Goal: Information Seeking & Learning: Learn about a topic

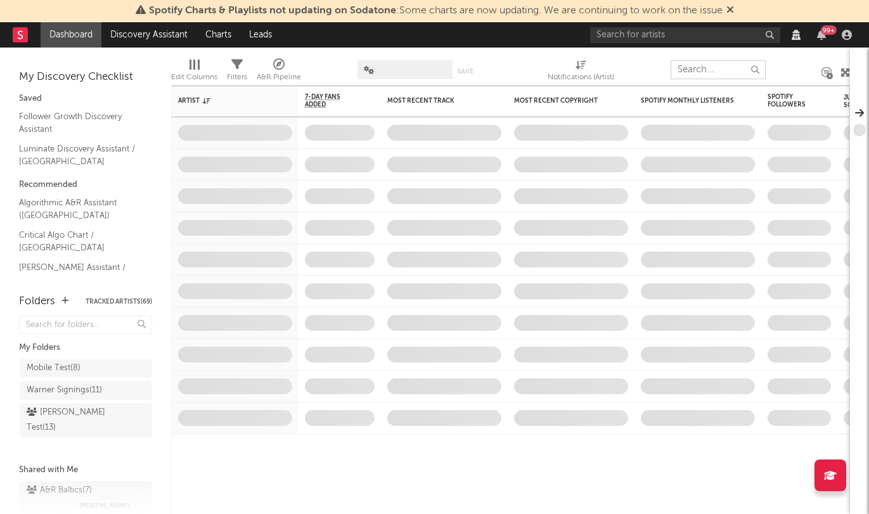
drag, startPoint x: 694, startPoint y: 69, endPoint x: 671, endPoint y: 48, distance: 31.4
click at [692, 67] on input "text" at bounding box center [718, 69] width 95 height 19
click at [671, 37] on input "text" at bounding box center [685, 35] width 190 height 16
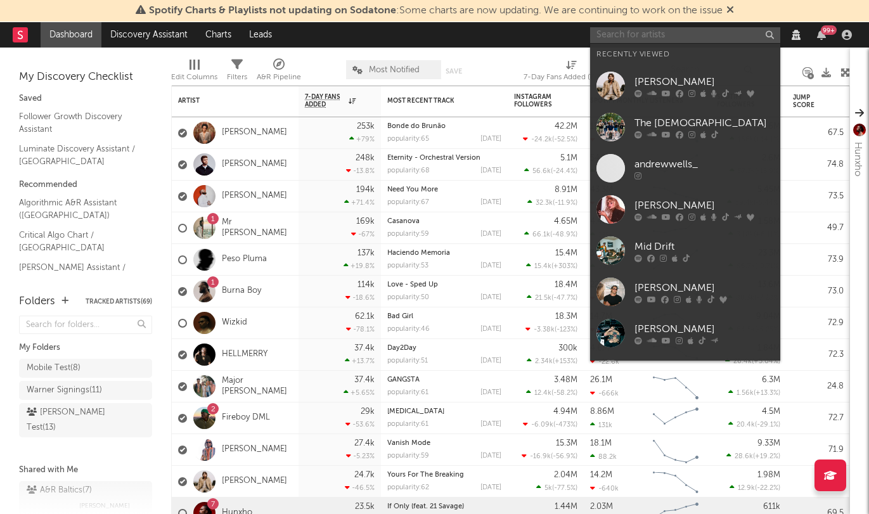
paste input "Isaac"
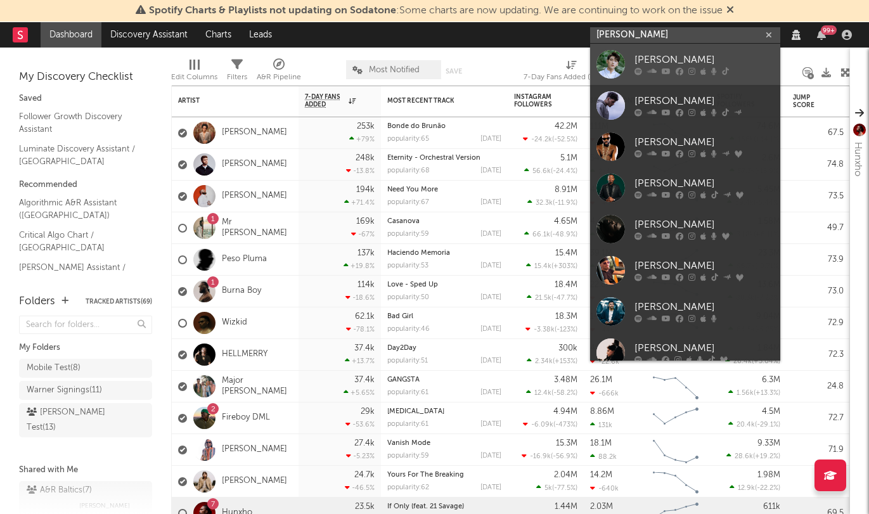
type input "Isaac"
click at [652, 48] on link "Isaac" at bounding box center [685, 64] width 190 height 41
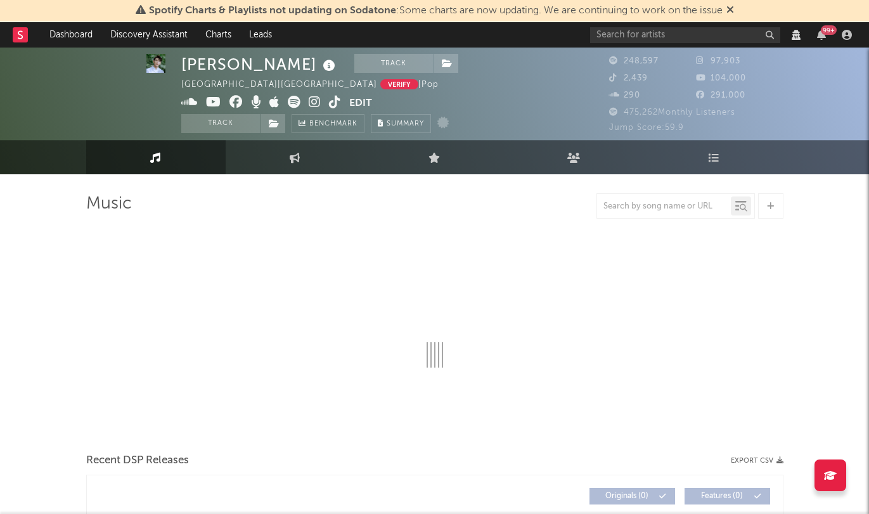
scroll to position [2, 0]
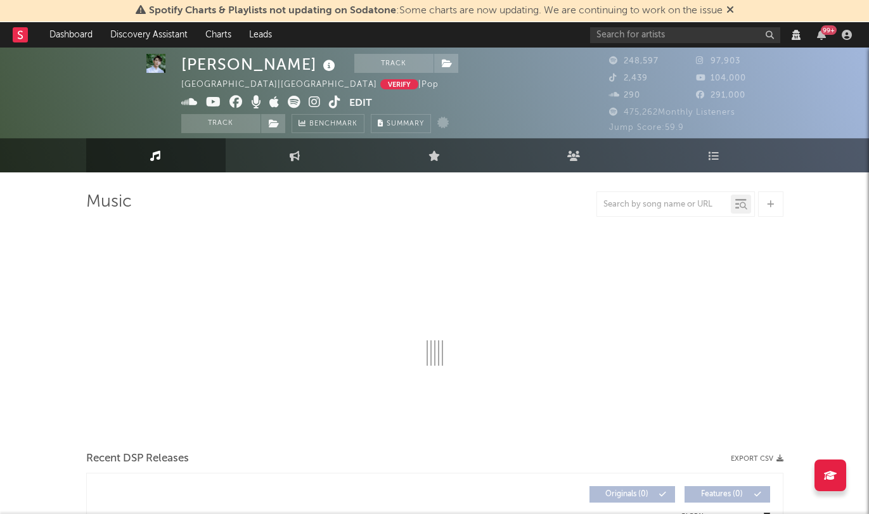
select select "6m"
select select "View all"
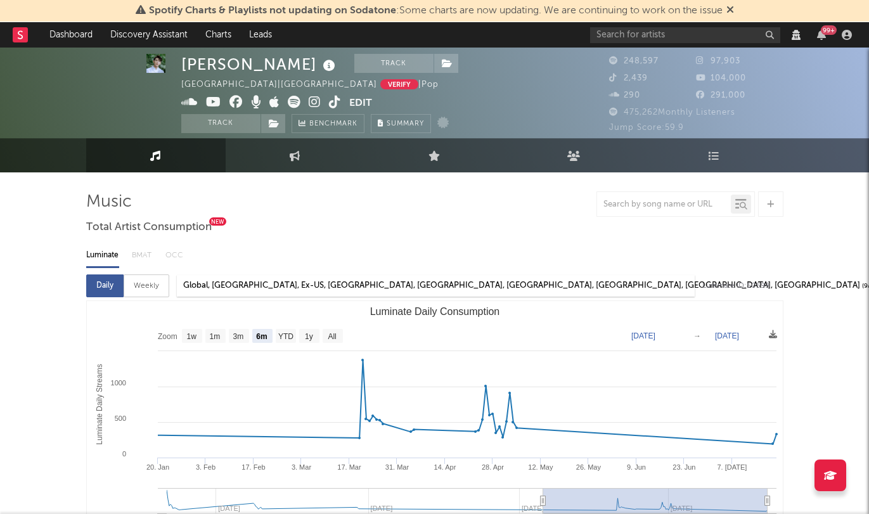
select select "View all"
select select "6m"
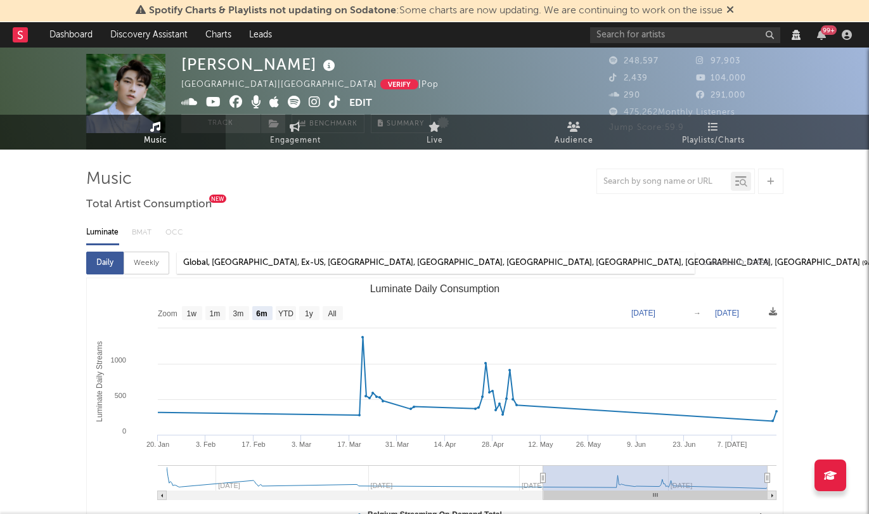
scroll to position [0, 0]
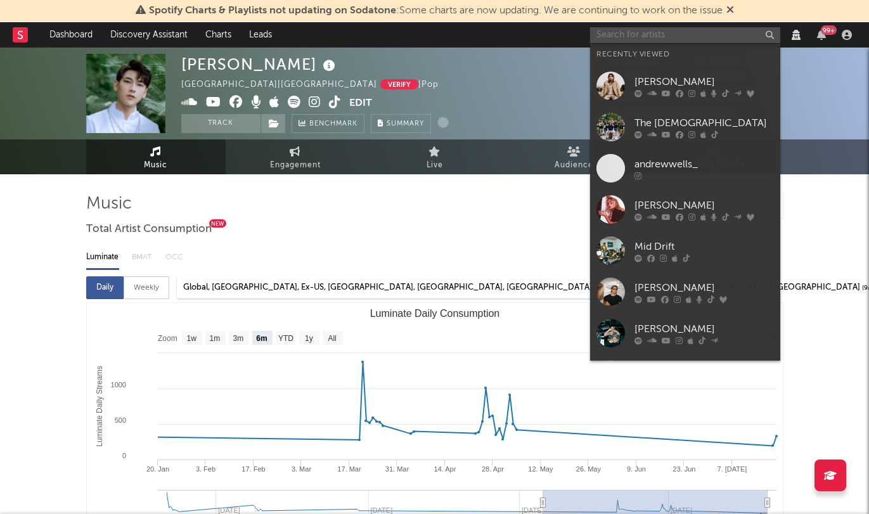
click at [680, 29] on input "text" at bounding box center [685, 35] width 190 height 16
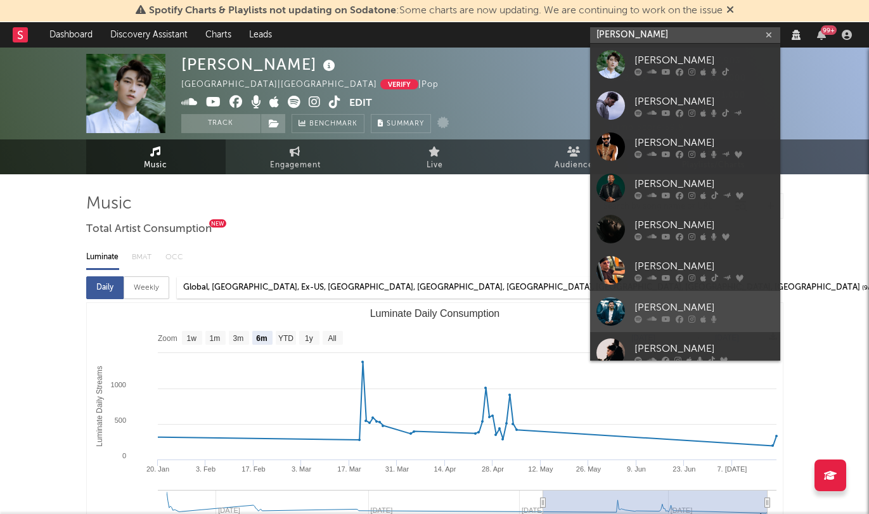
scroll to position [95, 0]
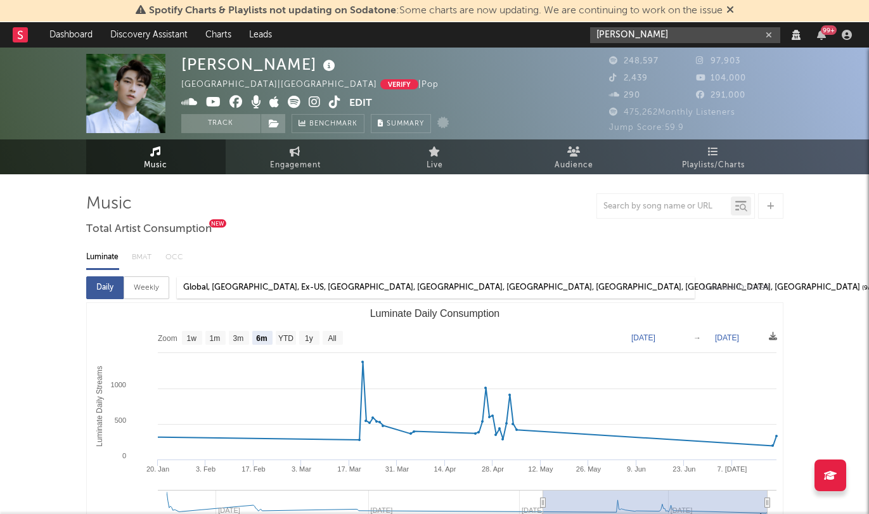
click at [689, 37] on input "isaac" at bounding box center [685, 35] width 190 height 16
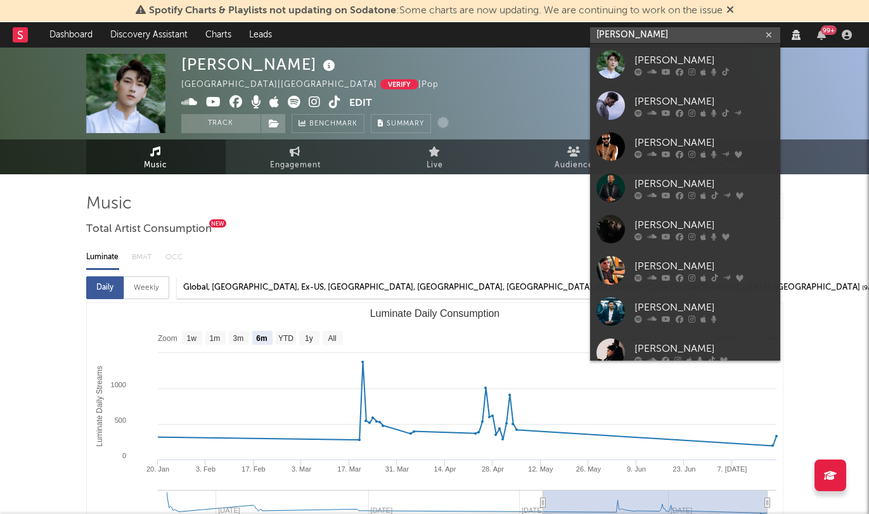
click at [689, 37] on input "isaac" at bounding box center [685, 35] width 190 height 16
click at [696, 37] on input "isaac" at bounding box center [685, 35] width 190 height 16
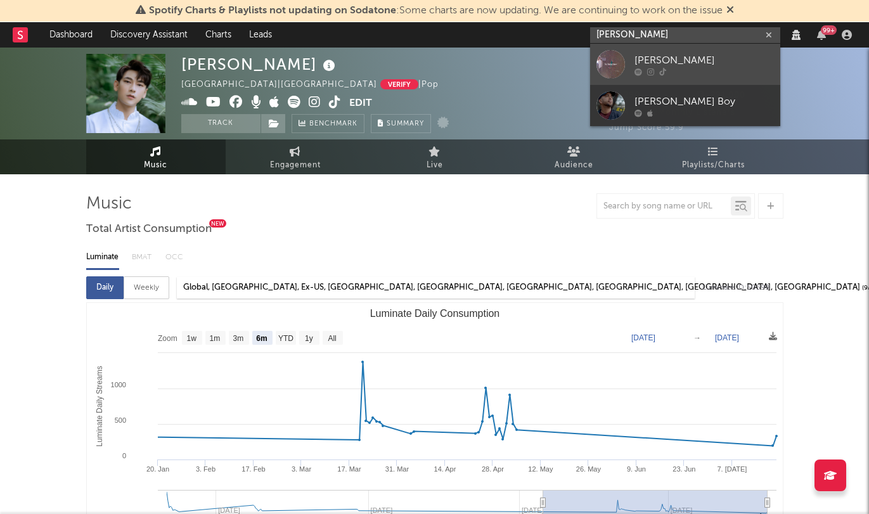
type input "isaac ped"
click at [678, 59] on div "Isaac Pedersen" at bounding box center [704, 60] width 139 height 15
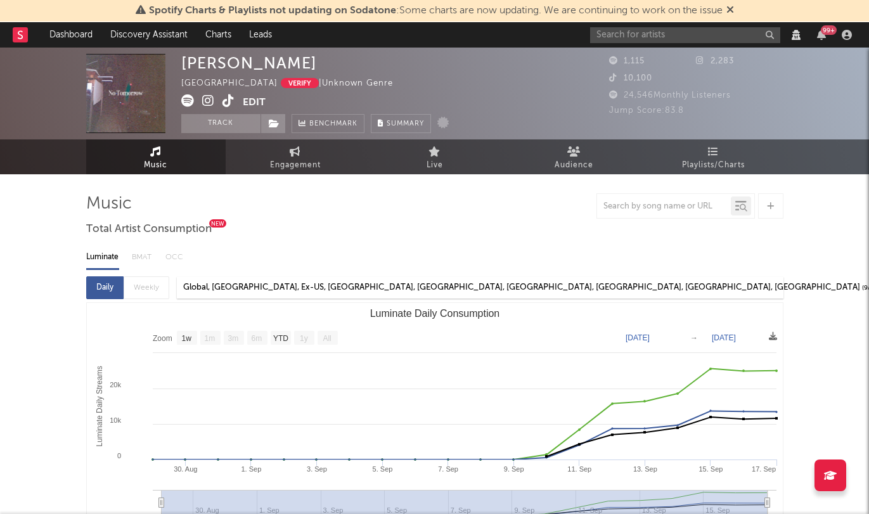
select select "View all"
select select "1w"
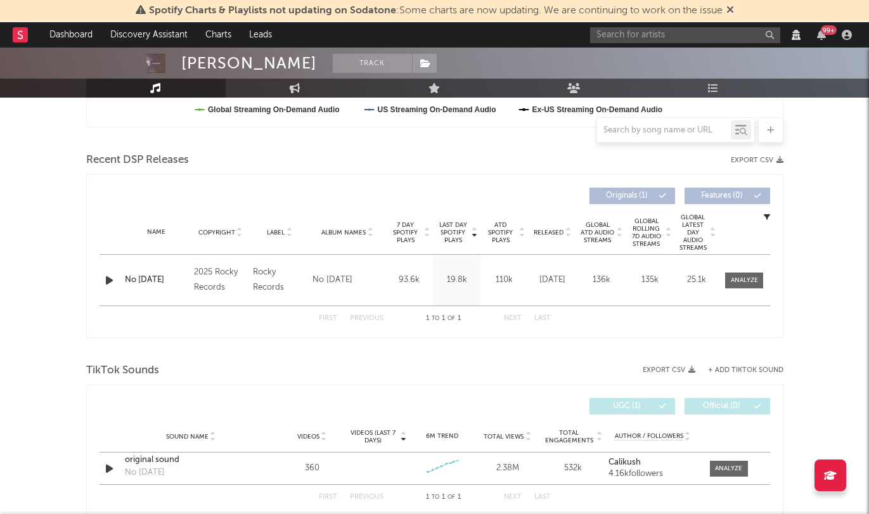
scroll to position [432, 0]
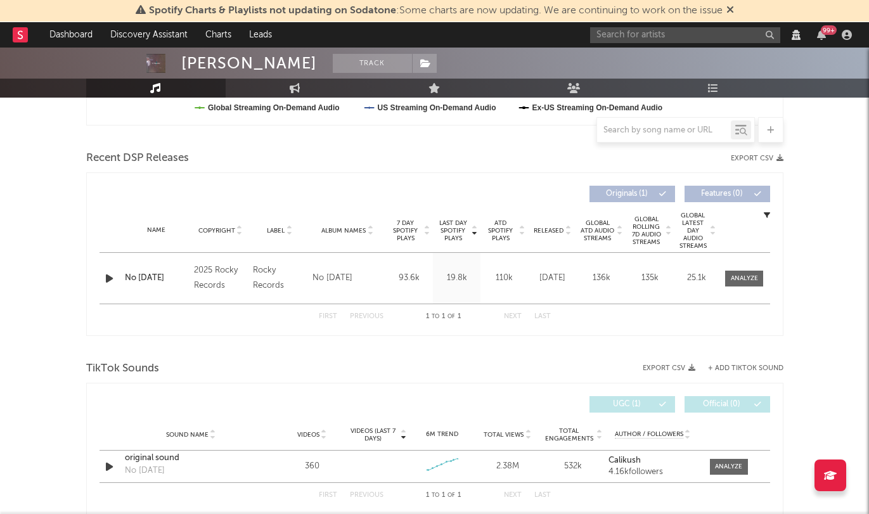
drag, startPoint x: 572, startPoint y: 284, endPoint x: 540, endPoint y: 270, distance: 34.6
click at [540, 272] on div "Sep 09, 2025" at bounding box center [552, 278] width 42 height 13
copy div "Sep 09, 2025"
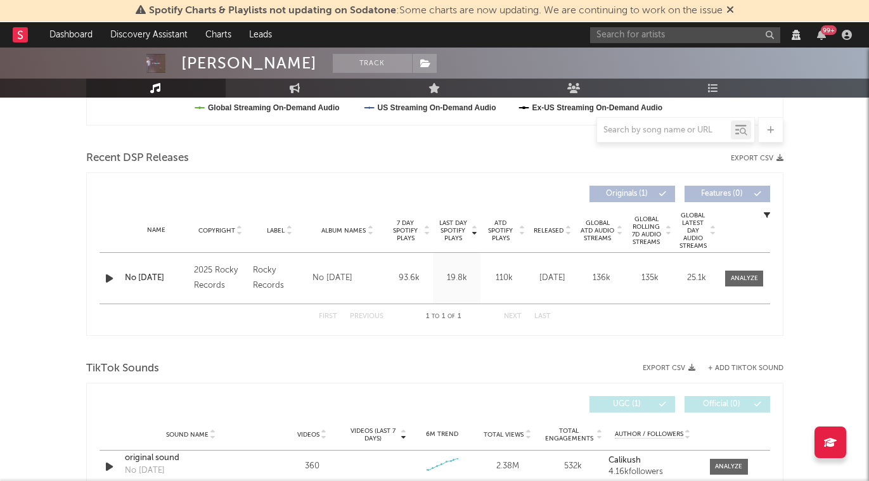
click at [827, 34] on div "99 +" at bounding box center [829, 30] width 16 height 10
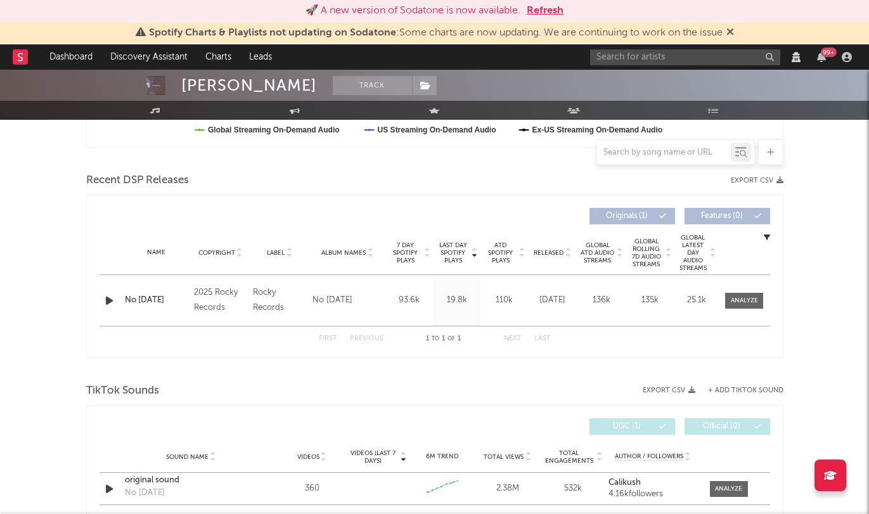
scroll to position [432, 0]
click at [365, 214] on div at bounding box center [267, 215] width 335 height 16
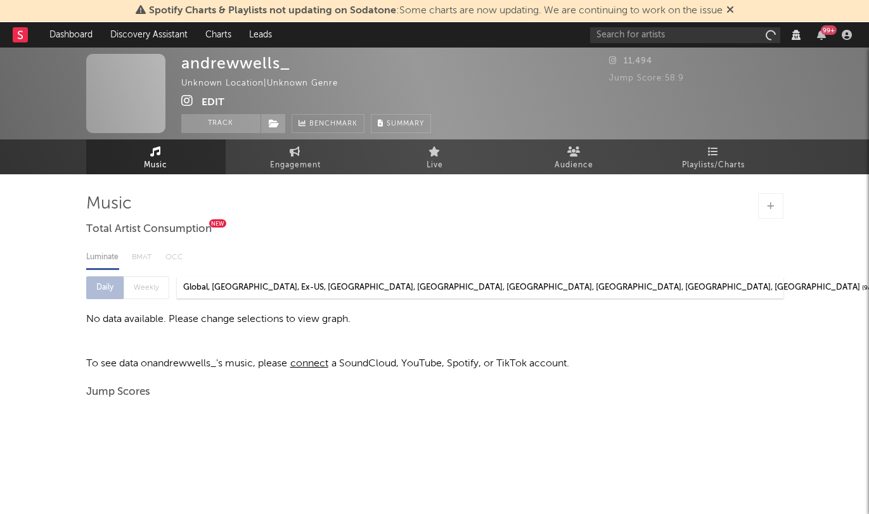
select select "View all"
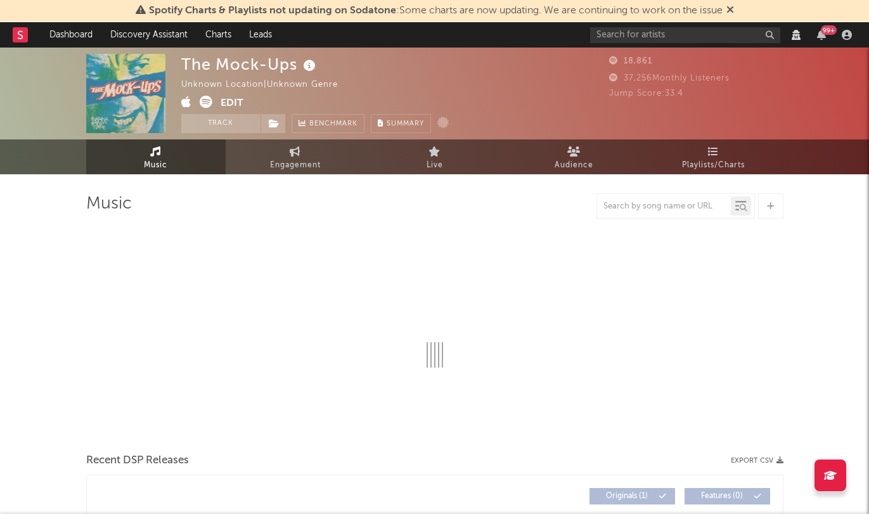
select select "1w"
select select "View all"
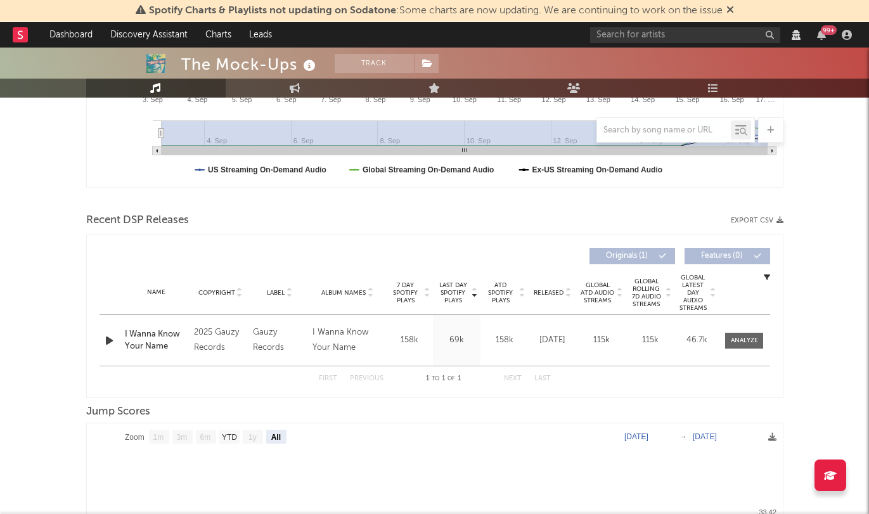
scroll to position [449, 0]
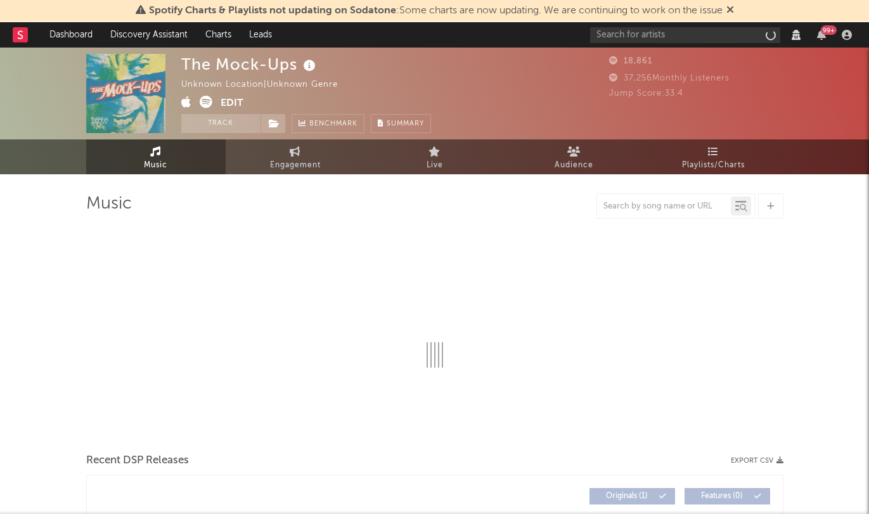
select select "1w"
select select "View all"
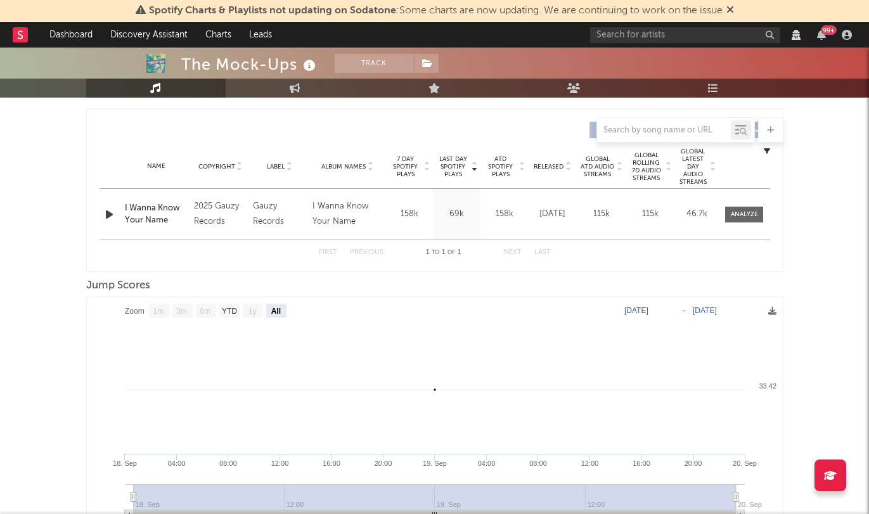
scroll to position [499, 0]
